Goal: Find contact information: Find contact information

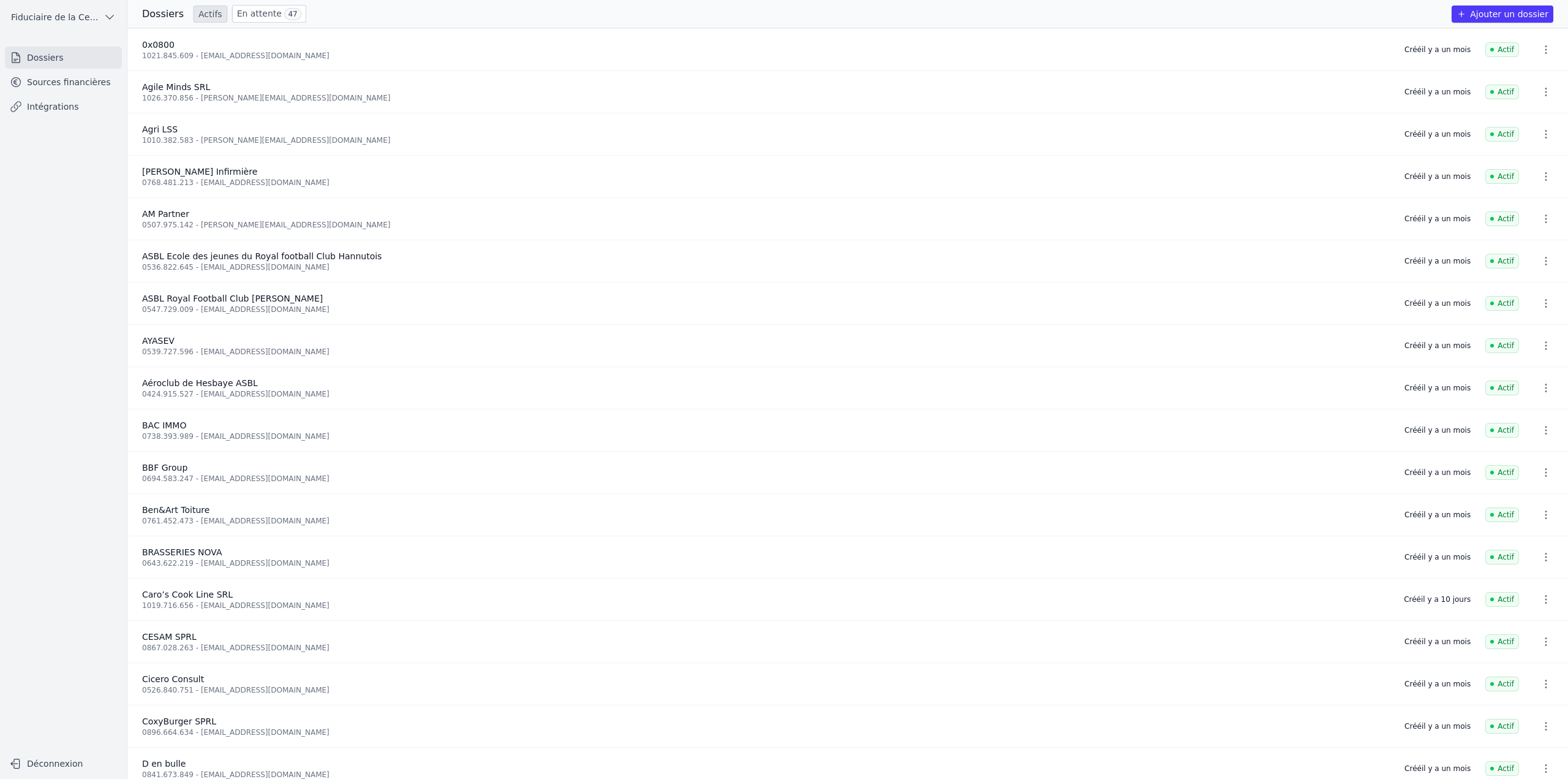
click at [242, 22] on div "Dossiers Actifs En attente 47 Ajouter un dossier" at bounding box center [847, 13] width 1441 height 28
click at [246, 10] on link "En attente 47" at bounding box center [269, 13] width 74 height 18
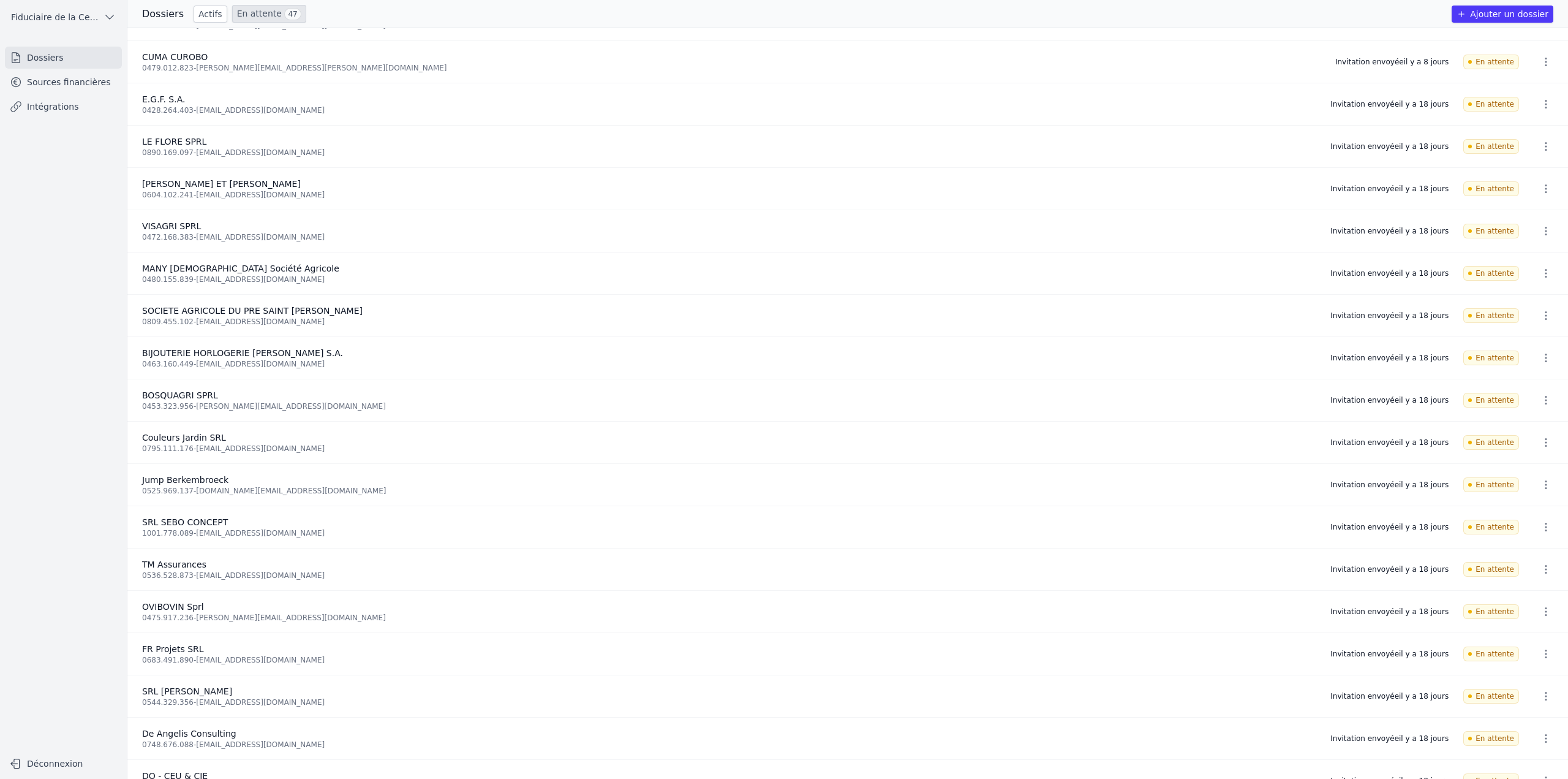
scroll to position [1241, 0]
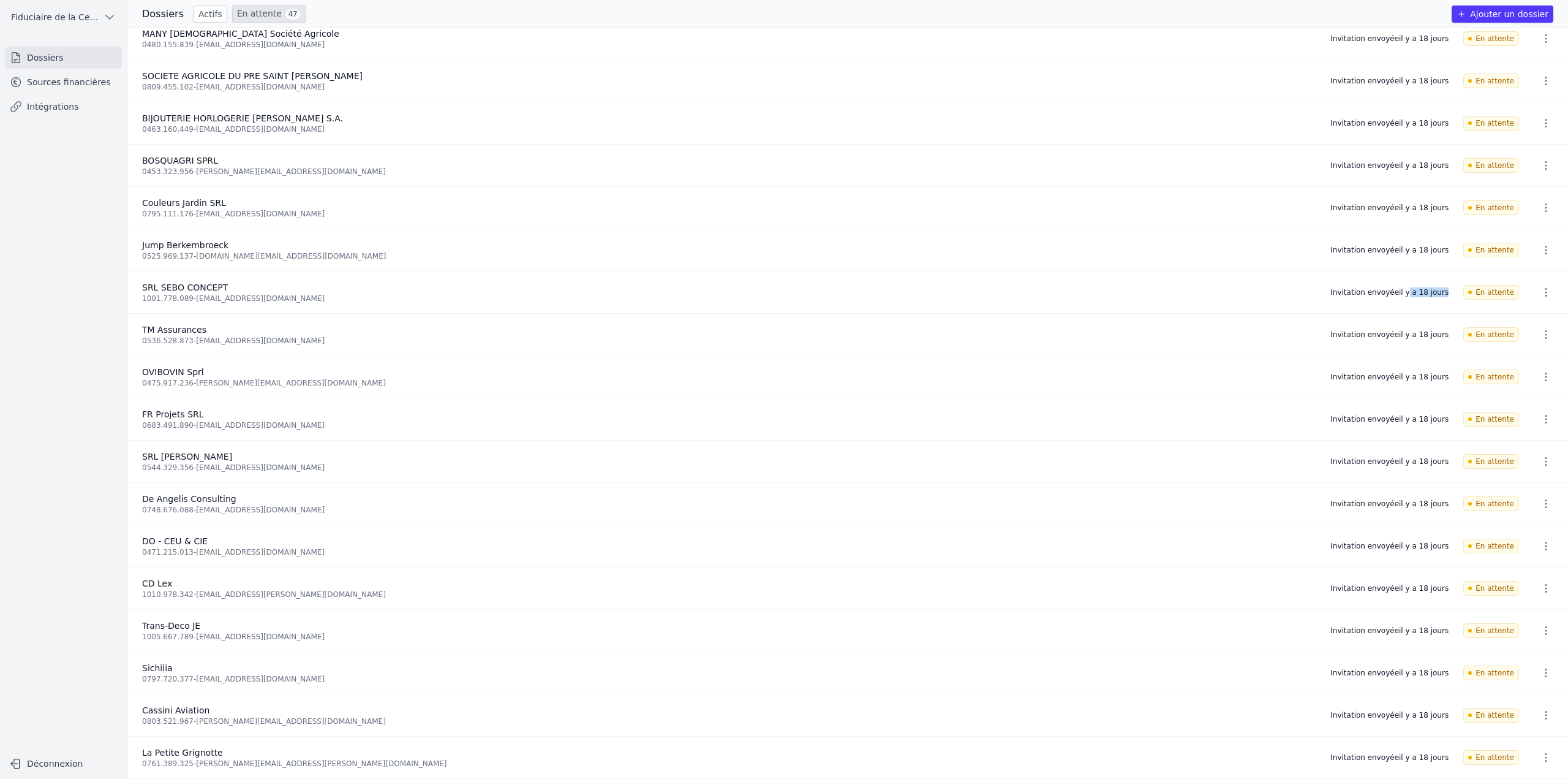
drag, startPoint x: 1416, startPoint y: 290, endPoint x: 1450, endPoint y: 290, distance: 34.0
click at [1450, 290] on li "SRL SEBO CONCEPT 1001.778.089 - [EMAIL_ADDRESS][DOMAIN_NAME] Invitation envoyée…" at bounding box center [847, 293] width 1441 height 42
drag, startPoint x: 193, startPoint y: 294, endPoint x: 282, endPoint y: 296, distance: 89.0
click at [282, 296] on div "1001.778.089 - [EMAIL_ADDRESS][DOMAIN_NAME]" at bounding box center [728, 299] width 1173 height 10
copy div "[EMAIL_ADDRESS][DOMAIN_NAME]"
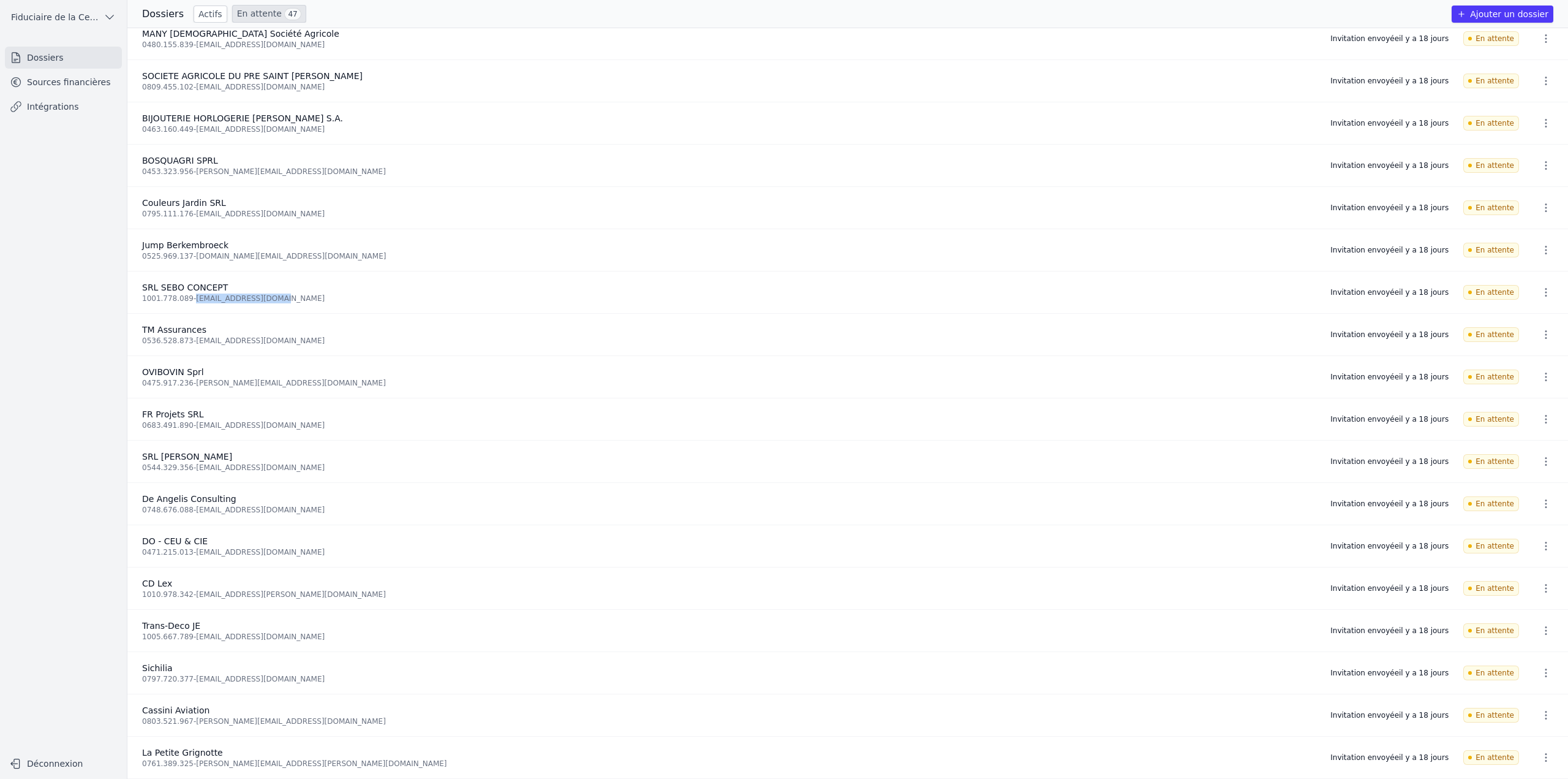
scroll to position [873, 0]
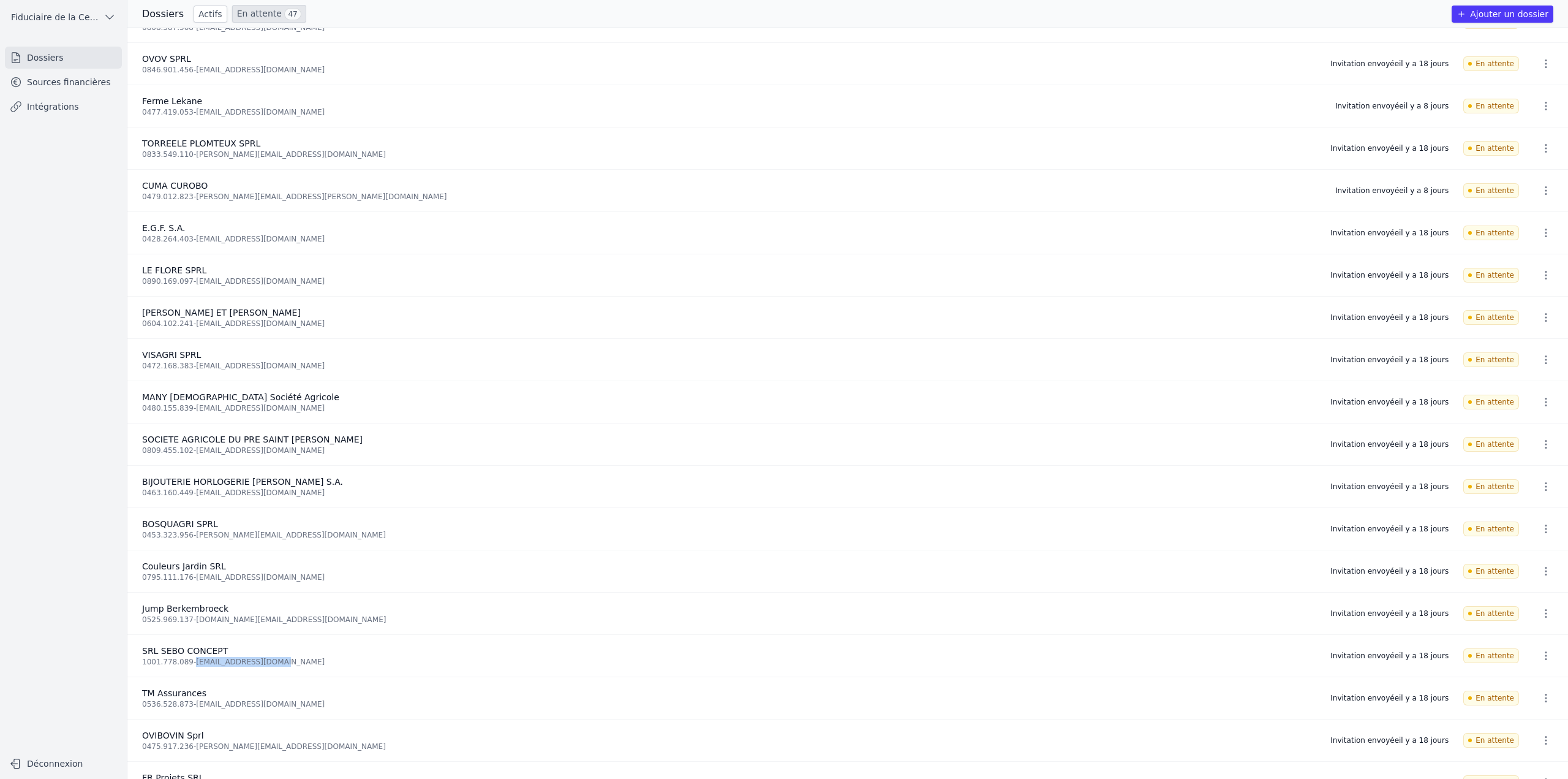
click at [257, 17] on link "En attente 47" at bounding box center [269, 13] width 74 height 18
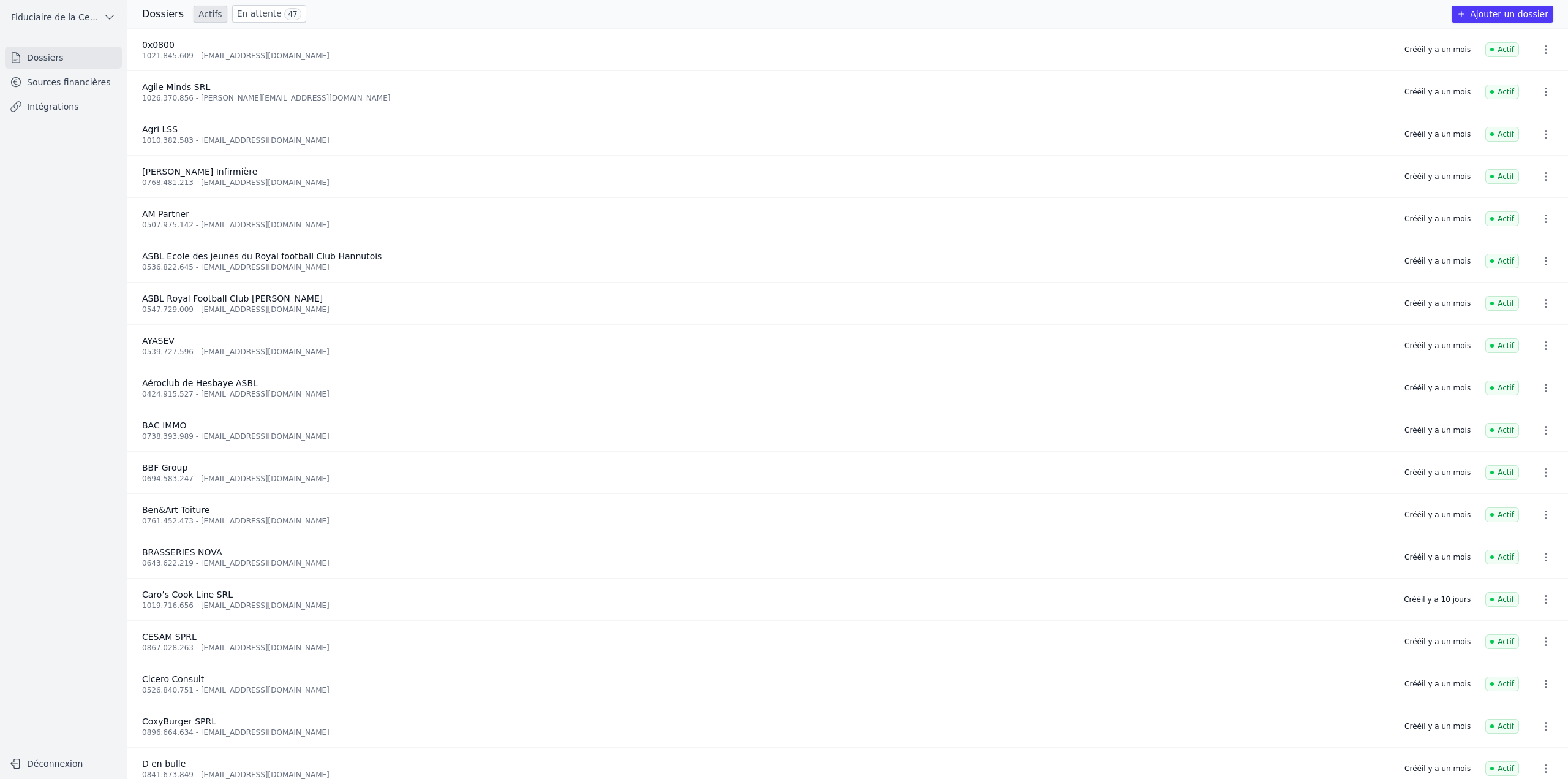
click at [268, 19] on link "En attente 47" at bounding box center [269, 13] width 74 height 18
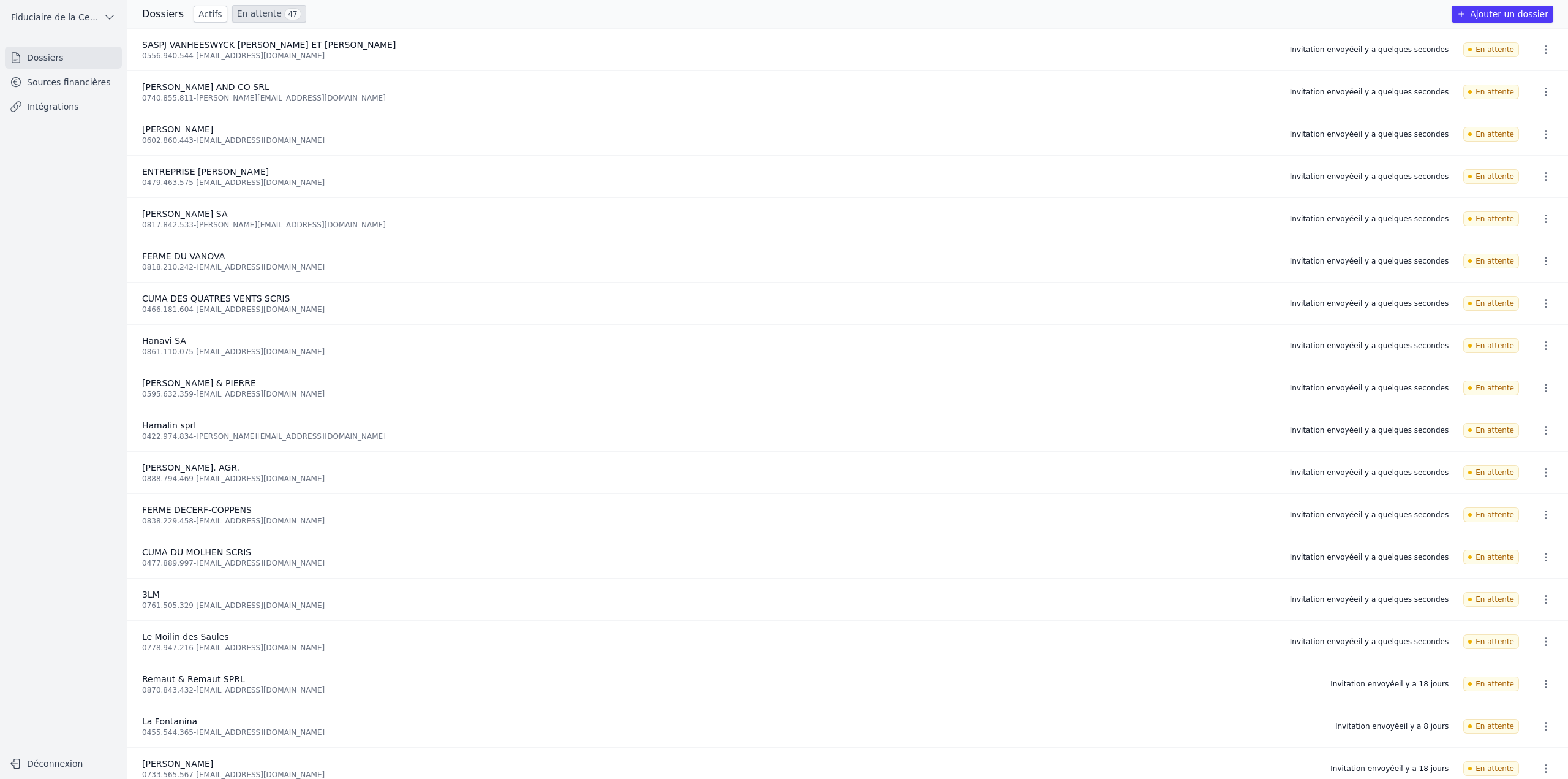
drag, startPoint x: 1343, startPoint y: 124, endPoint x: 1567, endPoint y: 135, distance: 224.3
click at [1567, 135] on ul "SASPJ VANHEESWYCK ALEXANDRE ET BENJAMIN 0556.940.544 - alexvanheeswyck@gmail.co…" at bounding box center [847, 403] width 1441 height 750
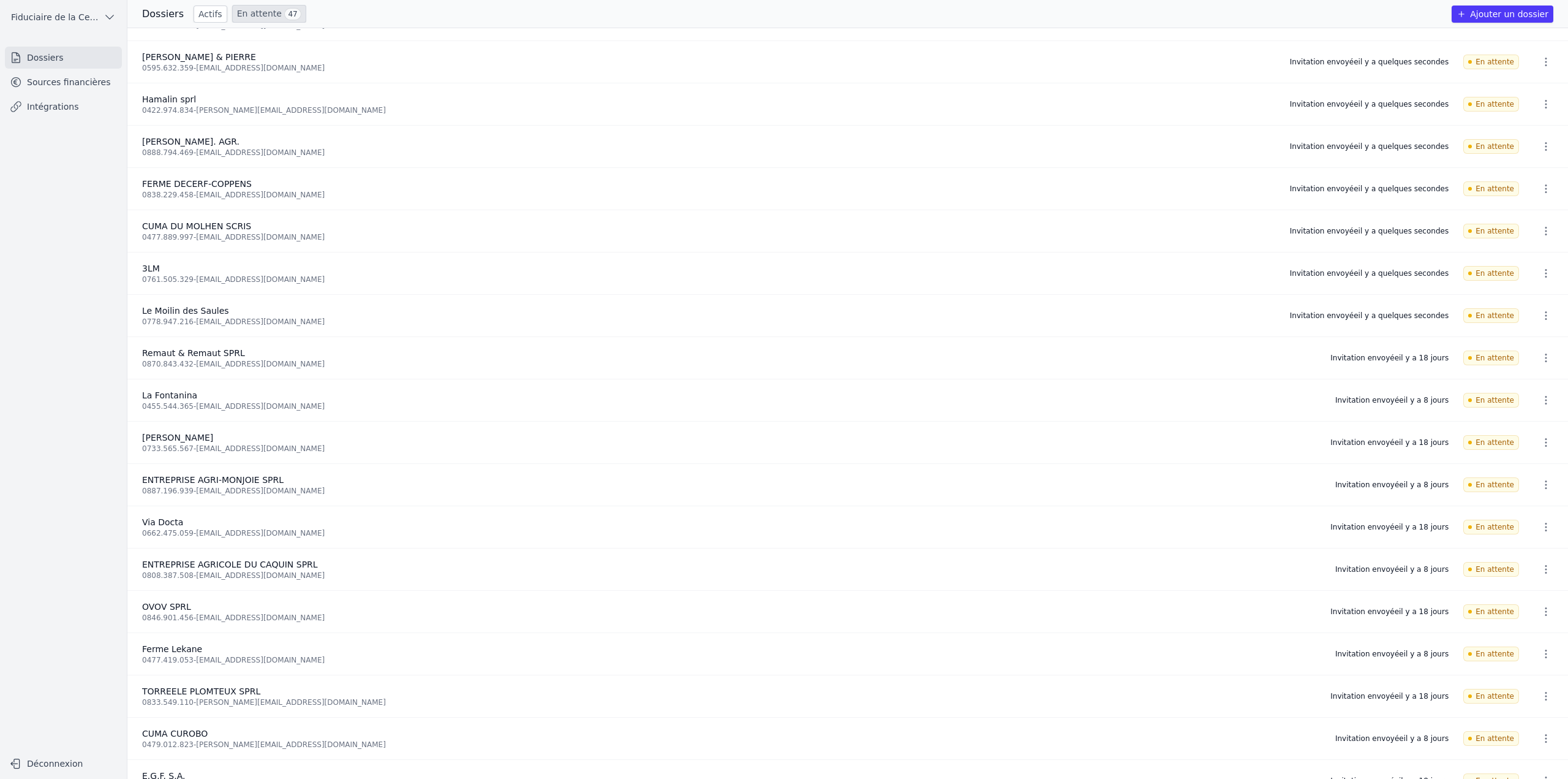
scroll to position [368, 0]
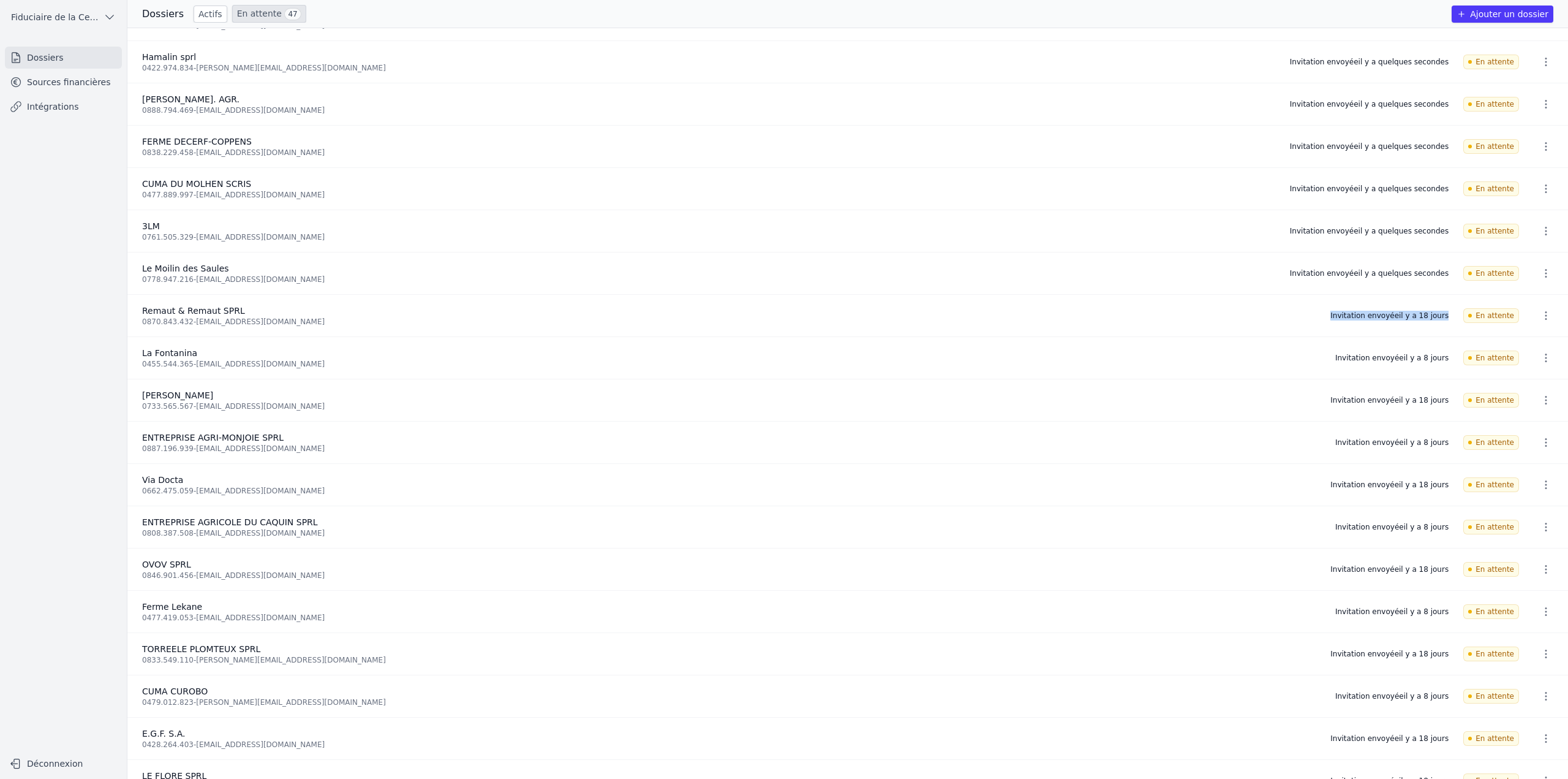
drag, startPoint x: 1335, startPoint y: 317, endPoint x: 1450, endPoint y: 318, distance: 115.0
click at [1450, 318] on li "Remaut & Remaut SPRL 0870.843.432 - laroma.jammu@gmail.com Invitation envoyée i…" at bounding box center [847, 315] width 1441 height 42
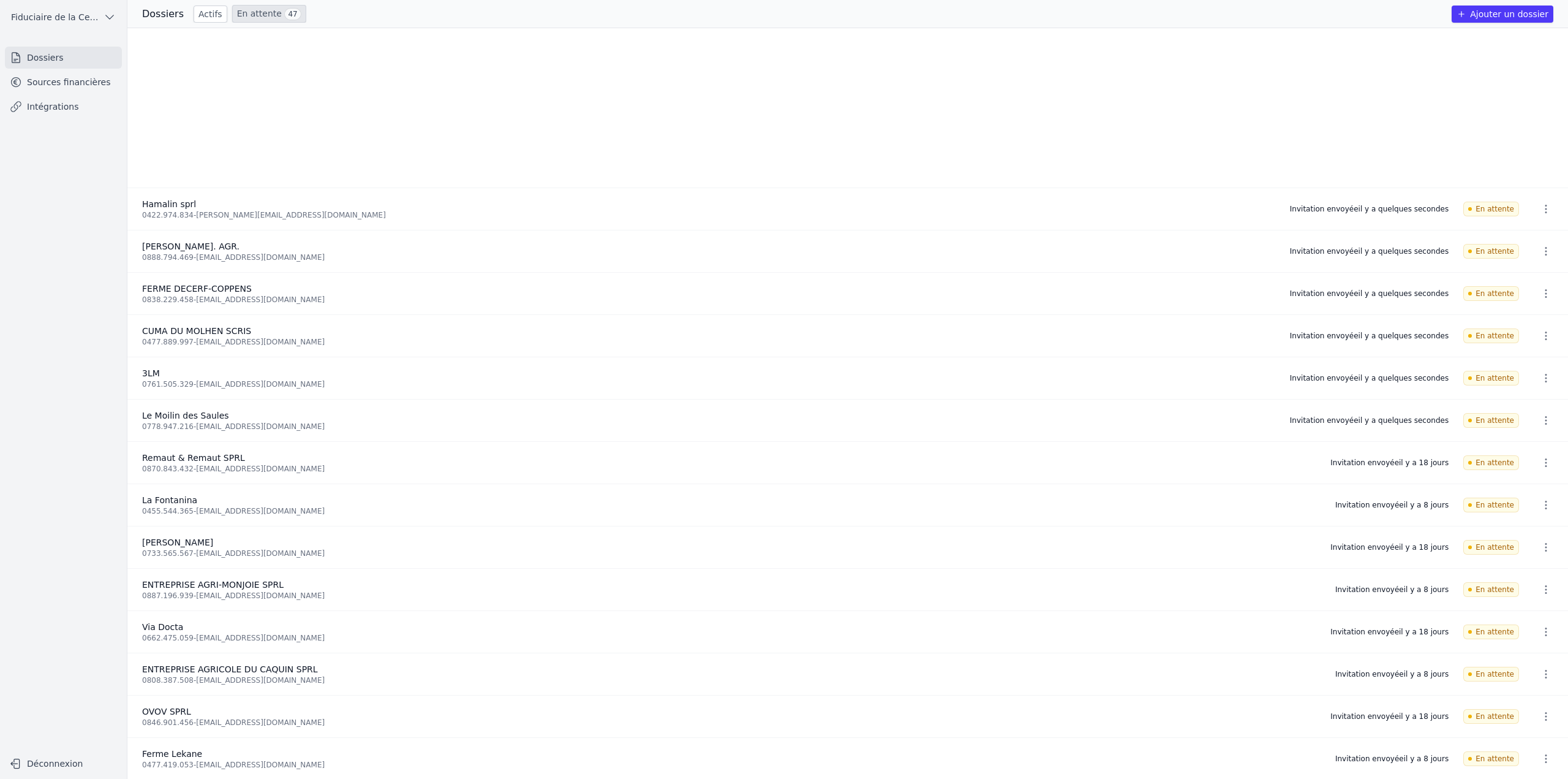
scroll to position [429, 0]
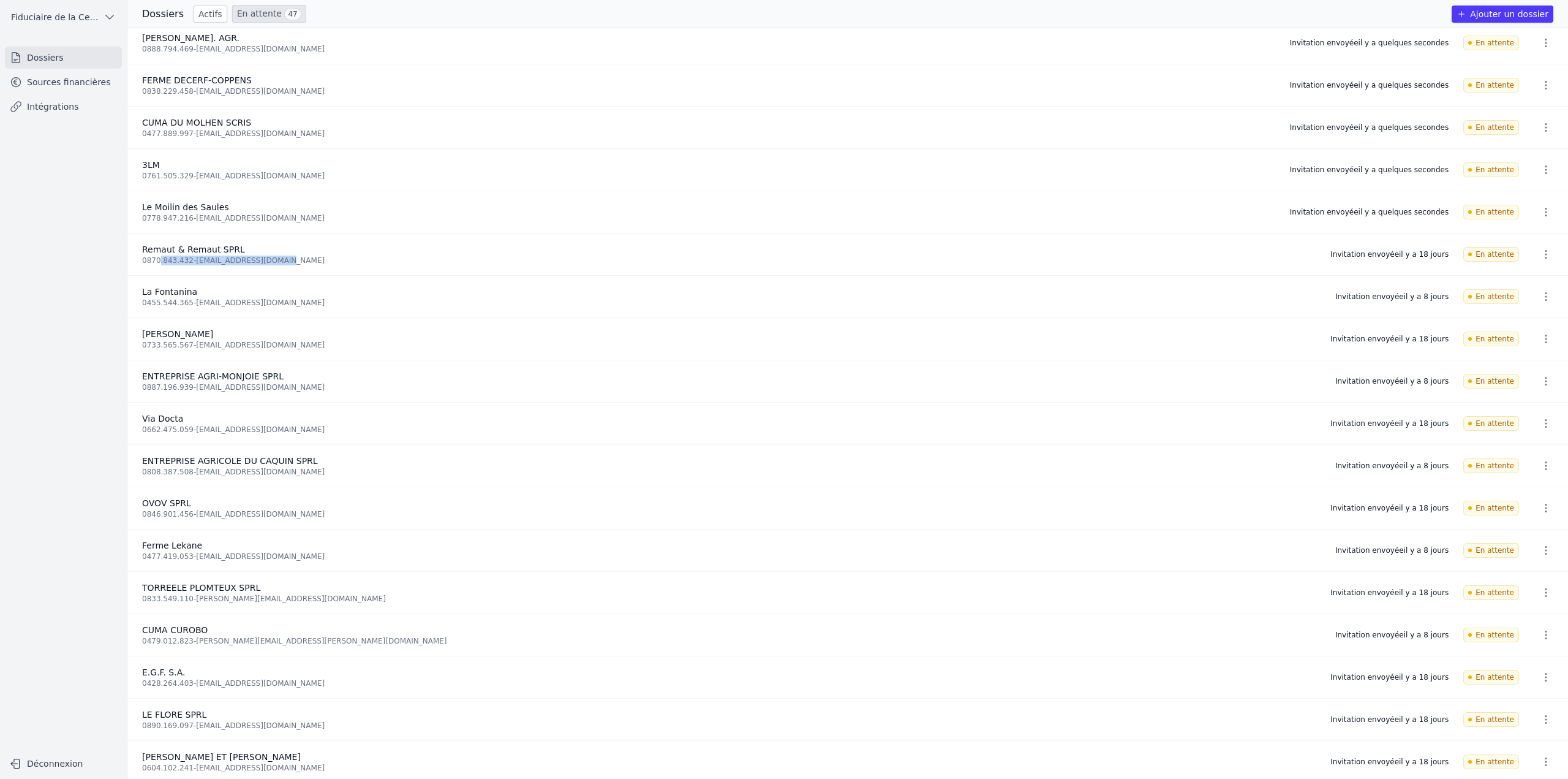
drag, startPoint x: 158, startPoint y: 259, endPoint x: 424, endPoint y: 270, distance: 266.2
click at [424, 270] on li "Remaut & Remaut SPRL 0870.843.432 - laroma.jammu@gmail.com Invitation envoyée i…" at bounding box center [847, 254] width 1441 height 42
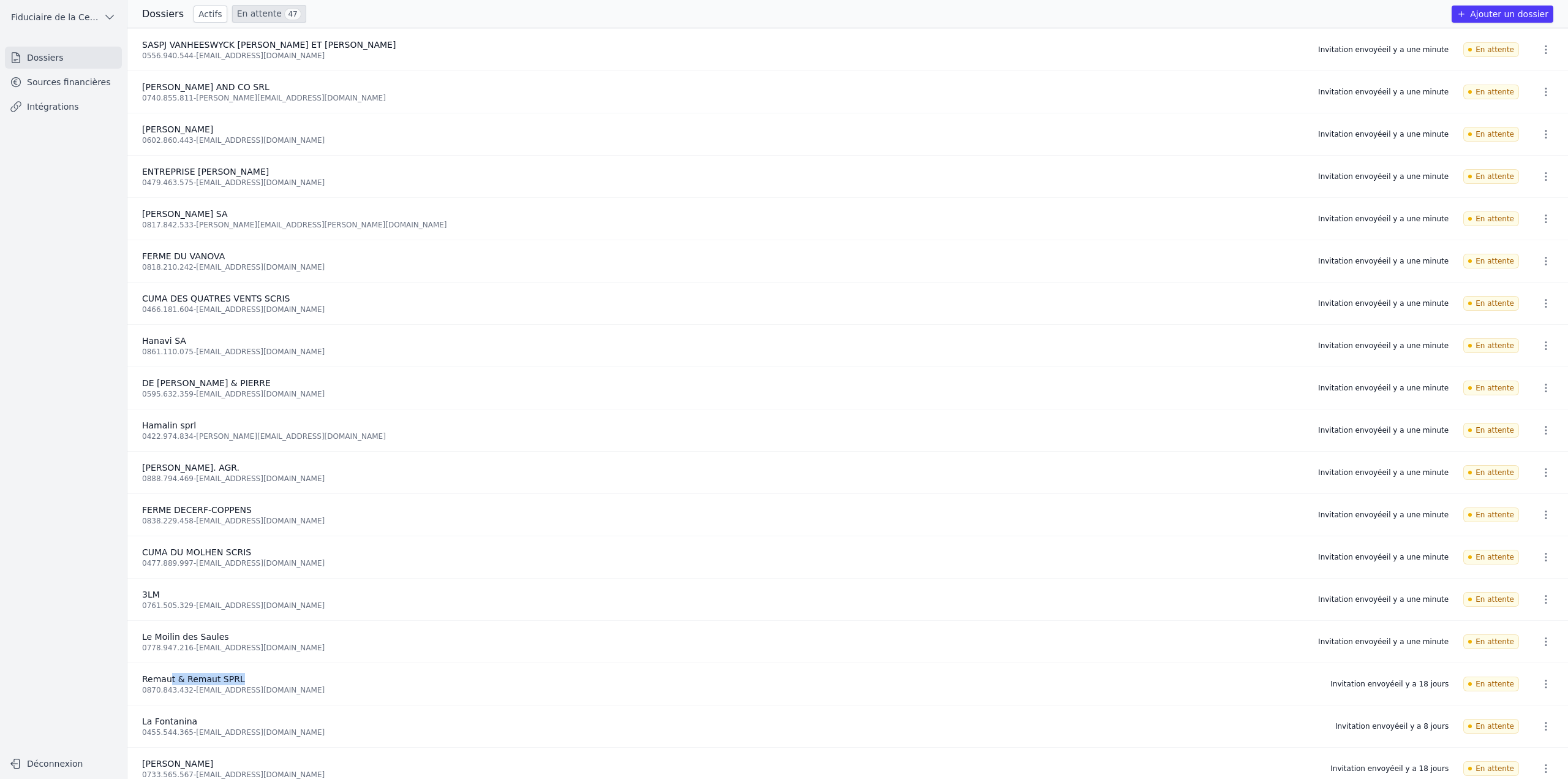
drag, startPoint x: 168, startPoint y: 674, endPoint x: 259, endPoint y: 681, distance: 91.3
click at [259, 681] on div "Remaut & Remaut SPRL" at bounding box center [728, 679] width 1173 height 13
drag, startPoint x: 1353, startPoint y: 680, endPoint x: 1450, endPoint y: 682, distance: 97.0
click at [1450, 682] on li "Remaut & Remaut SPRL 0870.843.432 - laroma.jammu@gmail.com Invitation envoyée i…" at bounding box center [847, 684] width 1441 height 42
drag, startPoint x: 190, startPoint y: 689, endPoint x: 291, endPoint y: 690, distance: 101.0
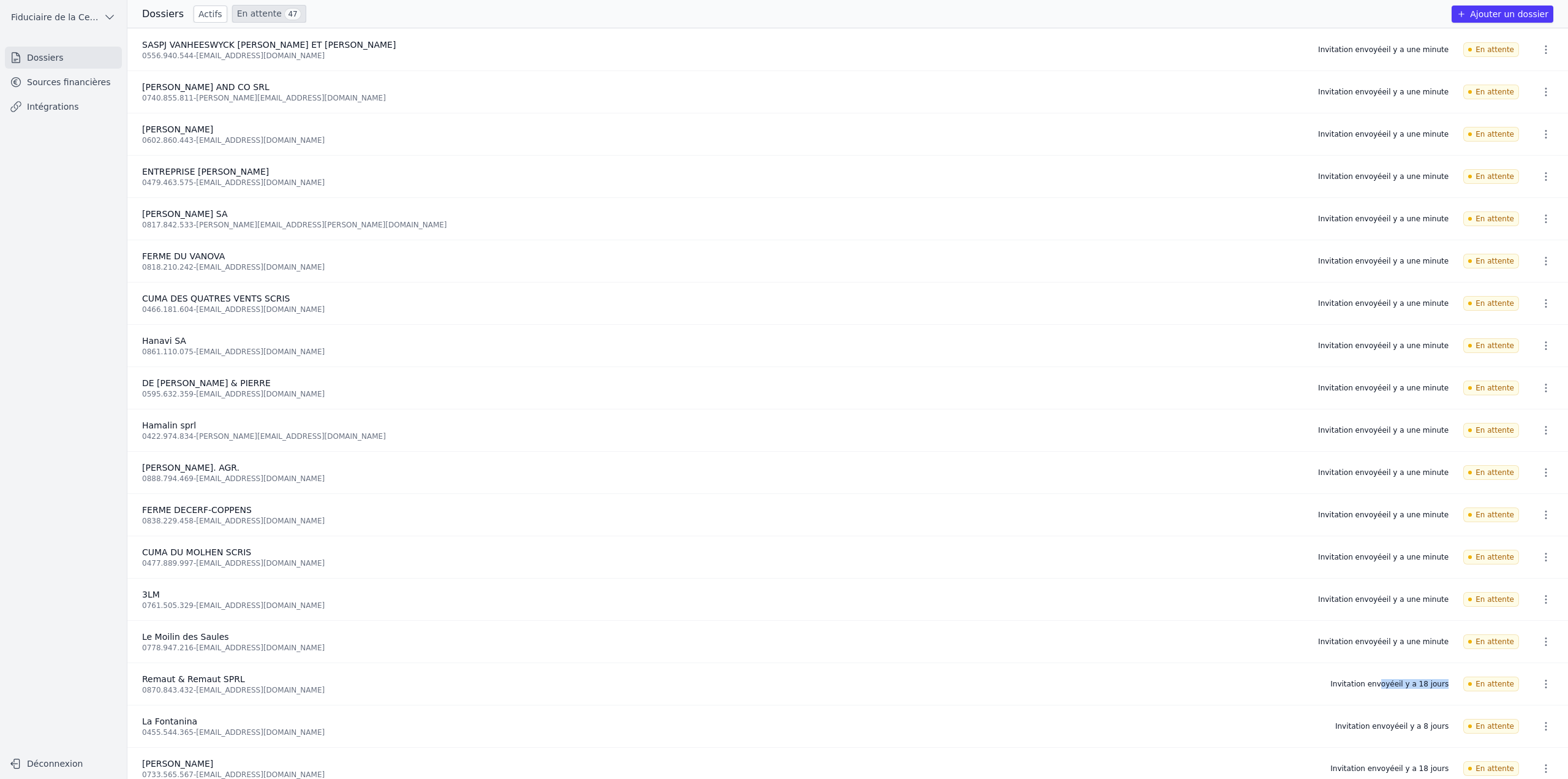
click at [289, 690] on div "0870.843.432 - laroma.jammu@gmail.com" at bounding box center [728, 690] width 1173 height 10
copy div "[EMAIL_ADDRESS][DOMAIN_NAME]"
click at [350, 703] on li "Remaut & Remaut SPRL 0870.843.432 - laroma.jammu@gmail.com Invitation envoyée i…" at bounding box center [847, 684] width 1441 height 42
drag, startPoint x: 294, startPoint y: 689, endPoint x: 192, endPoint y: 693, distance: 102.1
click at [192, 693] on div "0870.843.432 - laroma.jammu@gmail.com" at bounding box center [728, 690] width 1173 height 10
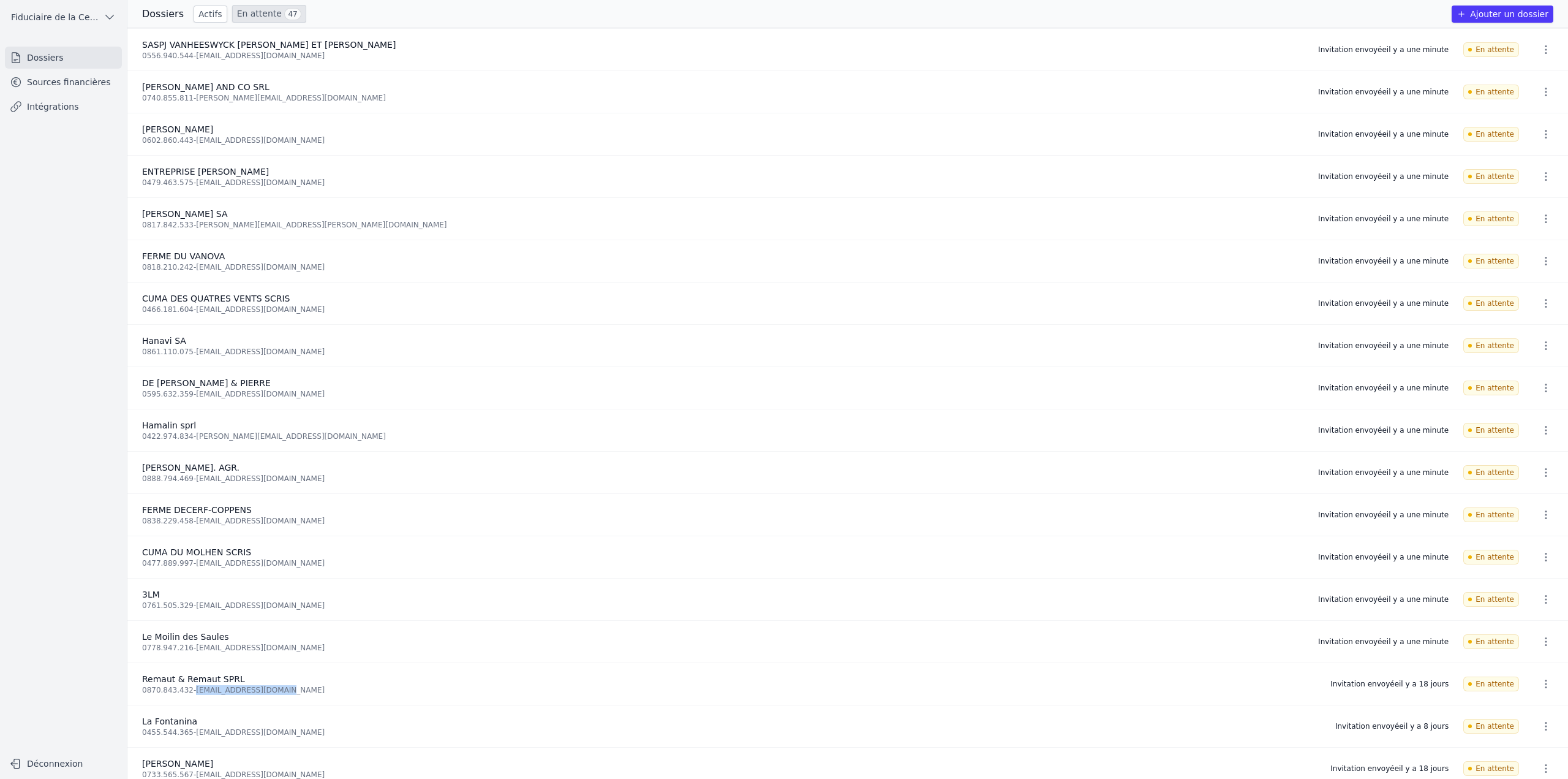
copy div "[EMAIL_ADDRESS][DOMAIN_NAME]"
